Goal: Task Accomplishment & Management: Use online tool/utility

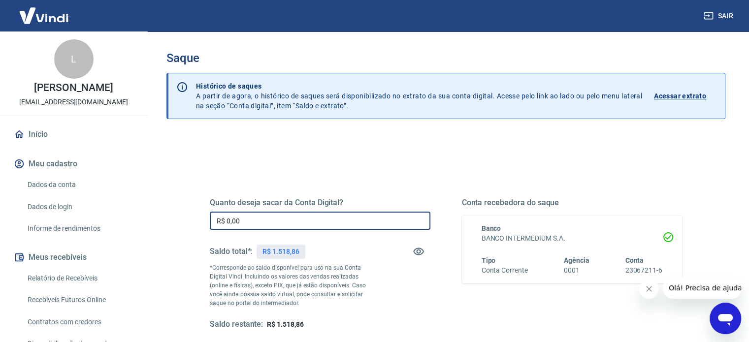
click at [245, 217] on input "R$ 0,00" at bounding box center [320, 221] width 221 height 18
type input "R$ 1.518,86"
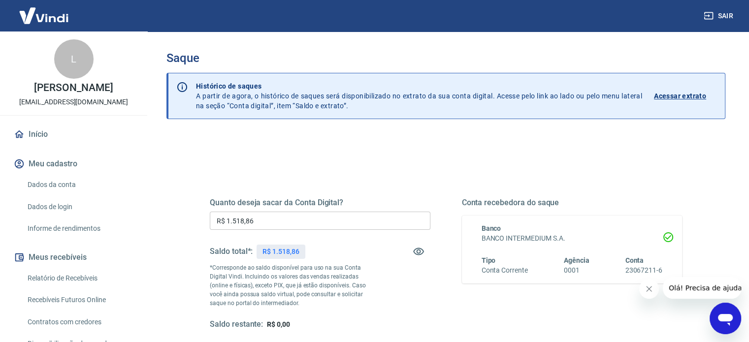
click at [431, 308] on div "Quanto deseja sacar da Conta Digital? R$ 1.518,86 ​ Saldo total*: R$ 1.518,86 *…" at bounding box center [446, 264] width 472 height 132
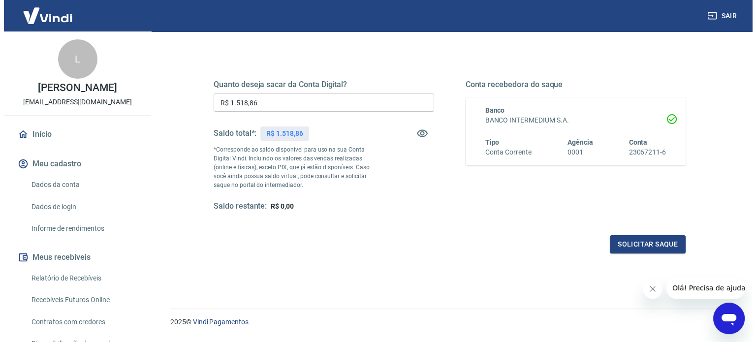
scroll to position [144, 0]
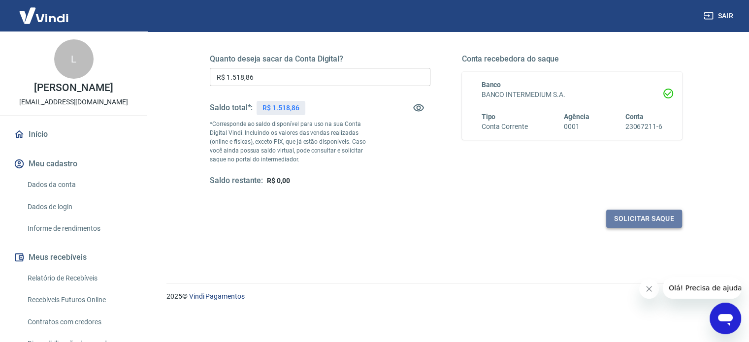
click at [650, 215] on button "Solicitar saque" at bounding box center [644, 219] width 76 height 18
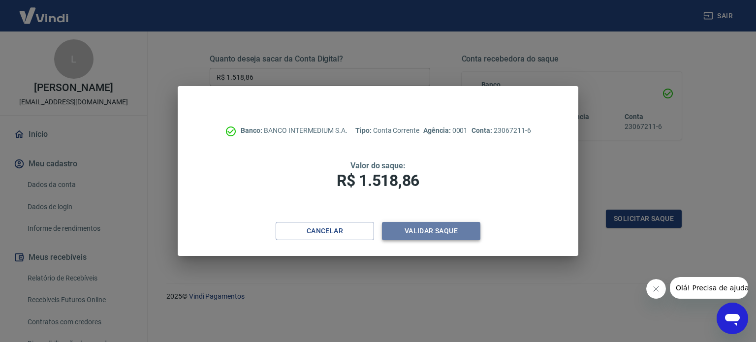
click at [463, 231] on button "Validar saque" at bounding box center [431, 231] width 98 height 18
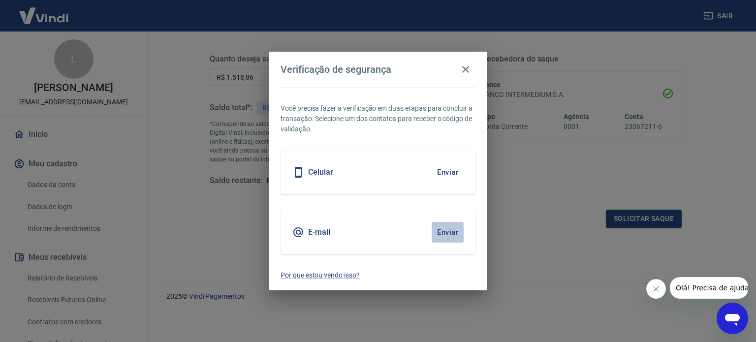
click at [446, 227] on button "Enviar" at bounding box center [448, 232] width 32 height 21
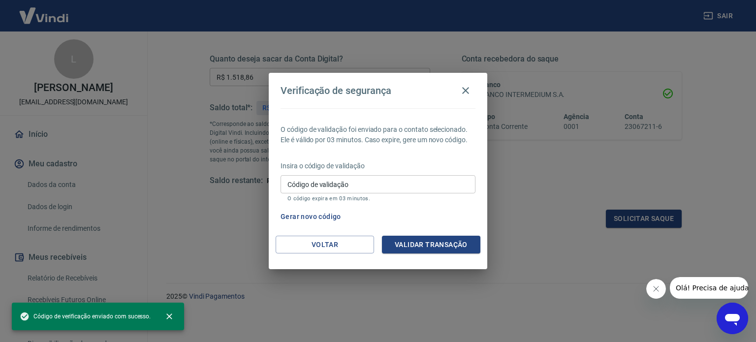
click at [365, 178] on input "Código de validação" at bounding box center [378, 184] width 195 height 18
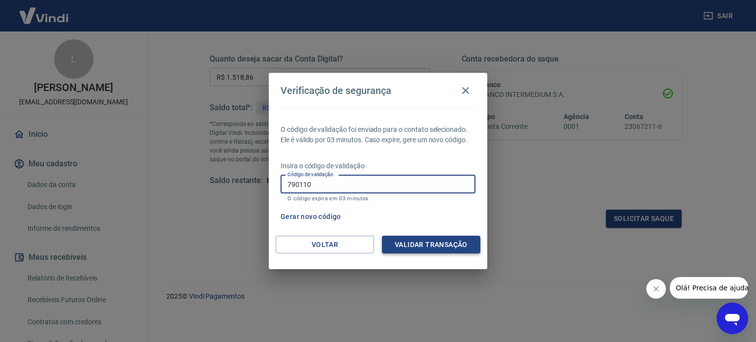
type input "790110"
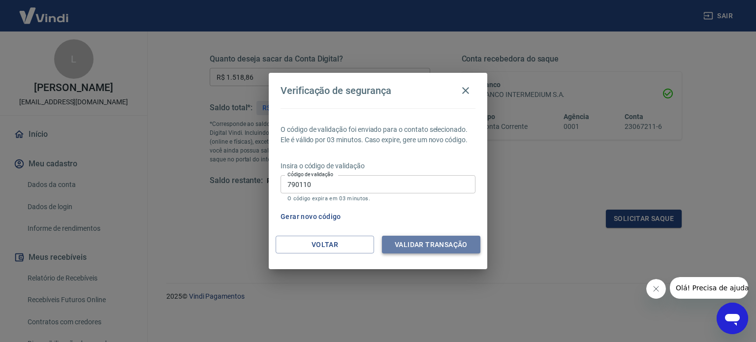
click at [400, 245] on button "Validar transação" at bounding box center [431, 245] width 98 height 18
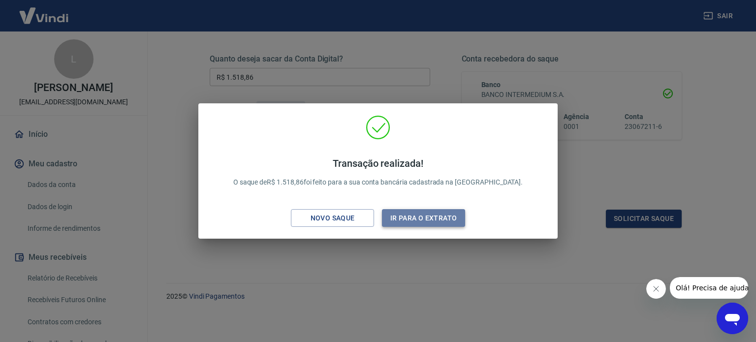
click at [414, 218] on button "Ir para o extrato" at bounding box center [423, 218] width 83 height 18
